Goal: Information Seeking & Learning: Learn about a topic

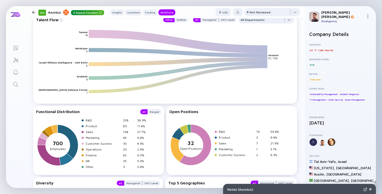
scroll to position [715, 0]
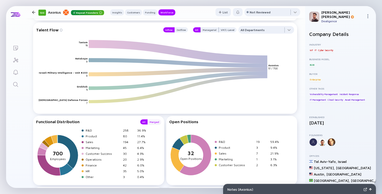
click at [158, 124] on div "Merged" at bounding box center [155, 121] width 14 height 5
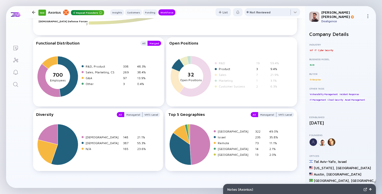
scroll to position [794, 0]
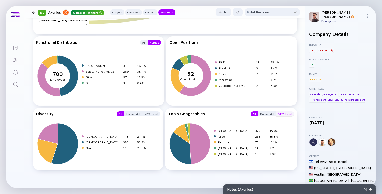
click at [280, 116] on div "VP/C-Level" at bounding box center [285, 113] width 18 height 5
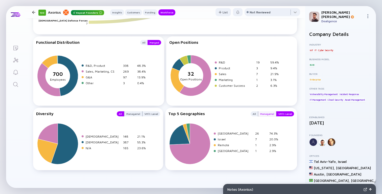
click at [269, 116] on div "Managerial" at bounding box center [267, 113] width 18 height 5
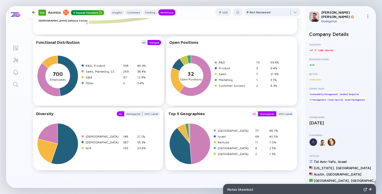
click at [253, 116] on div "All" at bounding box center [254, 113] width 7 height 5
click at [281, 115] on div "VP/C-Level" at bounding box center [285, 113] width 18 height 5
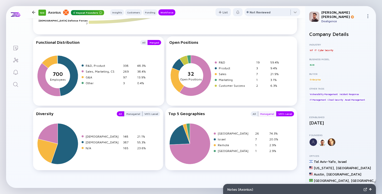
click at [273, 114] on div "Managerial" at bounding box center [267, 113] width 18 height 5
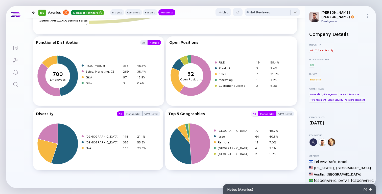
click at [255, 114] on div "All" at bounding box center [254, 113] width 7 height 5
click at [265, 116] on div "Managerial" at bounding box center [267, 113] width 18 height 5
click at [258, 116] on div "All" at bounding box center [254, 113] width 7 height 5
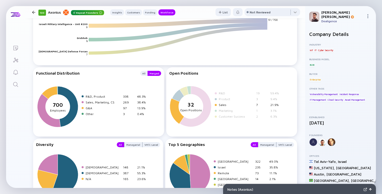
scroll to position [799, 0]
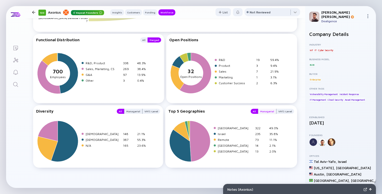
click at [272, 110] on div "Managerial" at bounding box center [267, 111] width 18 height 5
click at [258, 110] on div "All" at bounding box center [254, 111] width 7 height 5
click at [285, 113] on div "VP/C-Level" at bounding box center [285, 111] width 18 height 5
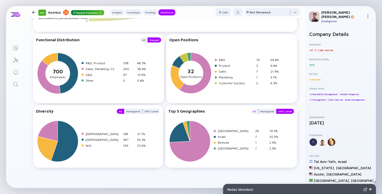
click at [255, 112] on div "All" at bounding box center [254, 111] width 7 height 5
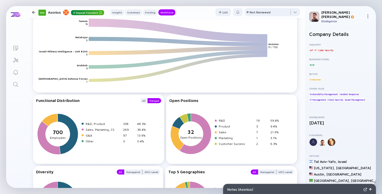
scroll to position [737, 0]
